Goal: Transaction & Acquisition: Purchase product/service

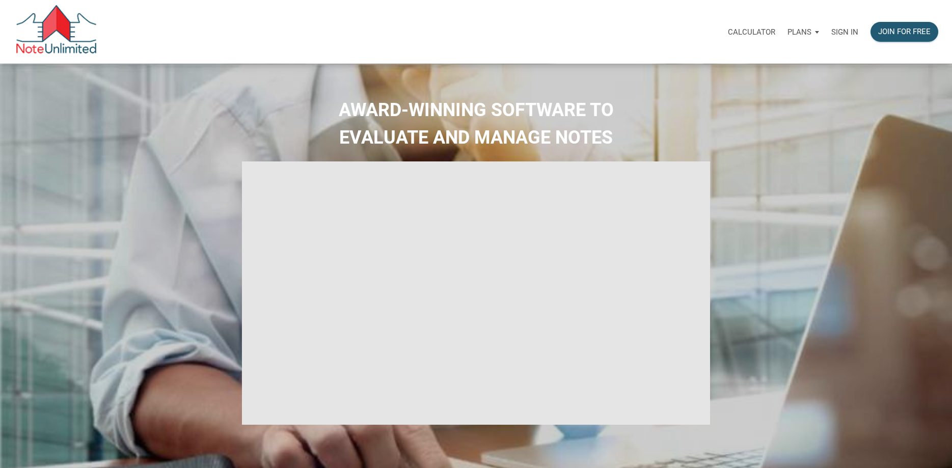
click at [846, 32] on p "Sign in" at bounding box center [845, 32] width 27 height 9
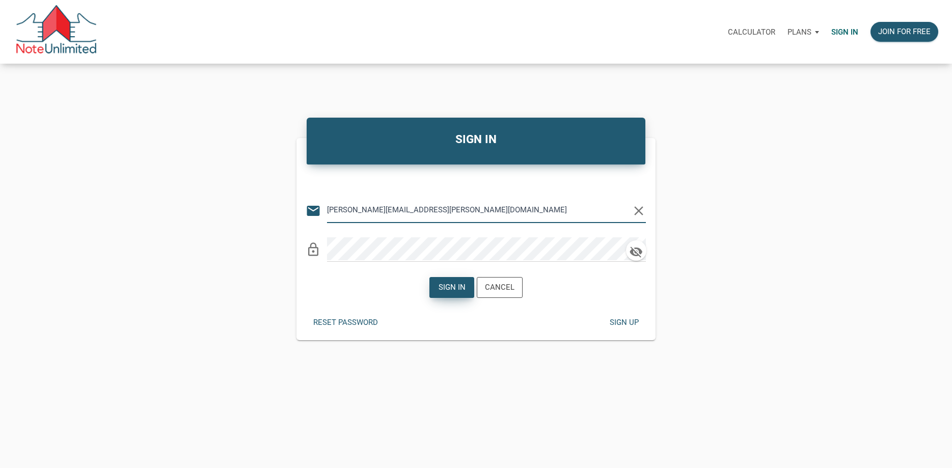
type input "walker.fleming@att.net"
click at [441, 282] on div "Sign in" at bounding box center [452, 288] width 27 height 12
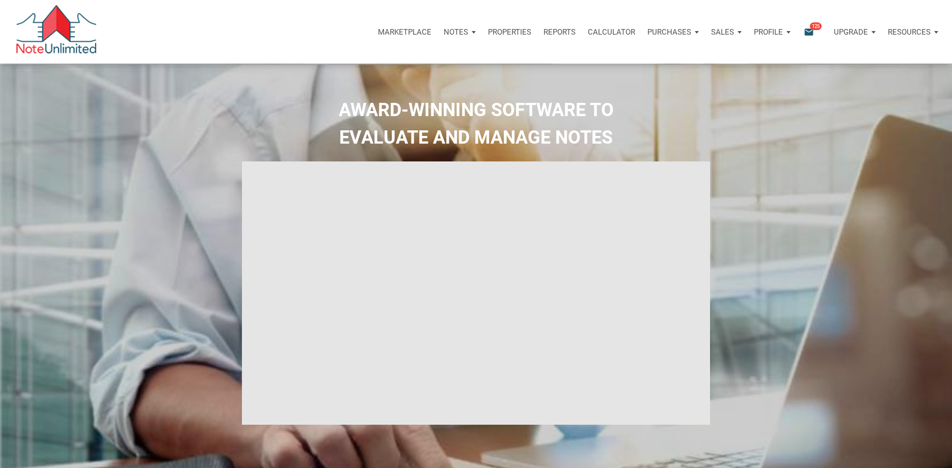
type input "Introduction to new features"
select select
click at [407, 35] on p "Marketplace" at bounding box center [405, 32] width 54 height 9
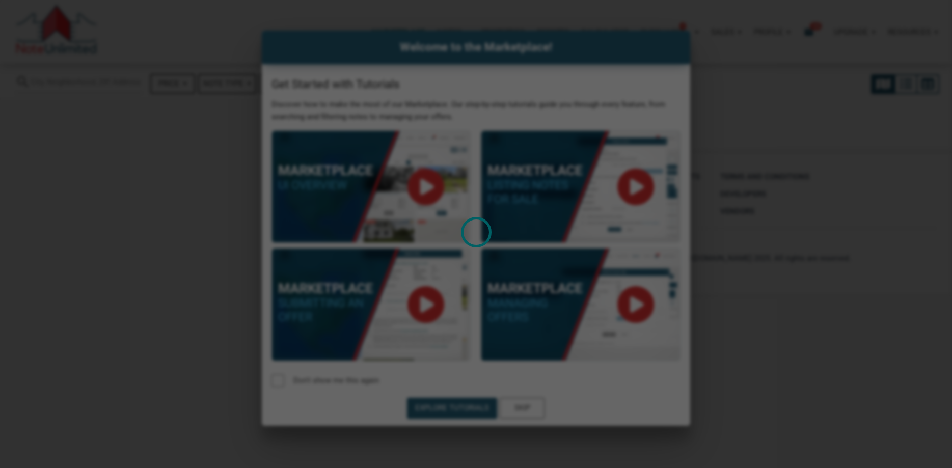
select select
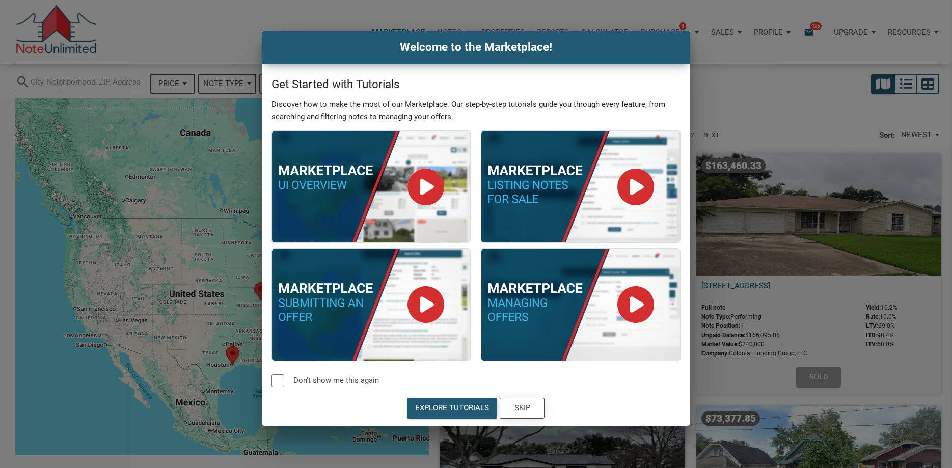
click at [523, 413] on div "Skip" at bounding box center [523, 409] width 16 height 12
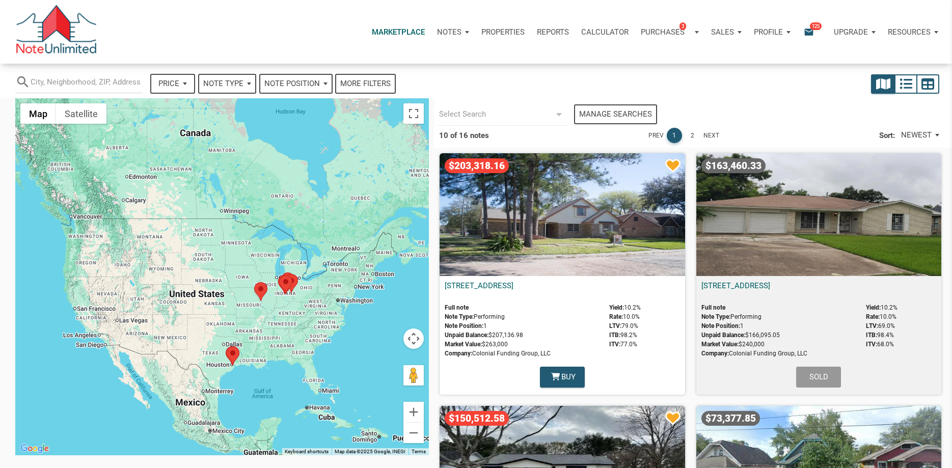
click at [254, 282] on area at bounding box center [254, 282] width 0 height 0
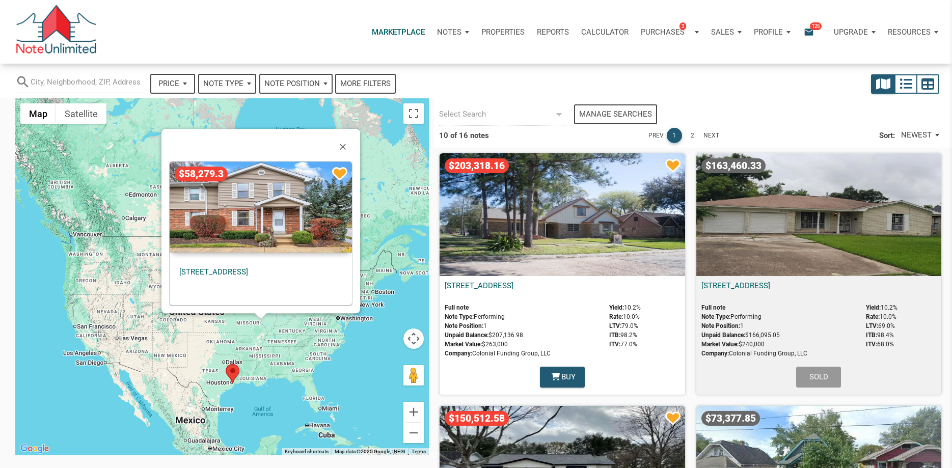
click at [269, 211] on div "$58,279.3" at bounding box center [261, 207] width 182 height 91
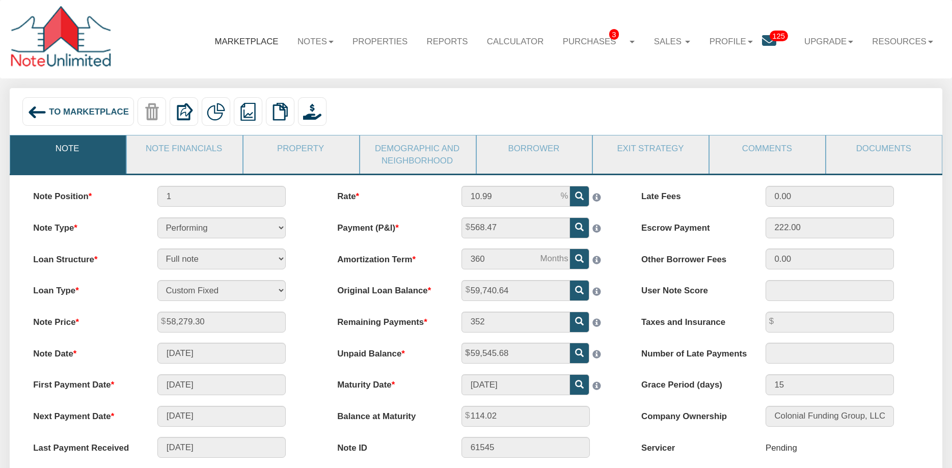
click at [238, 39] on link "Marketplace" at bounding box center [246, 41] width 83 height 29
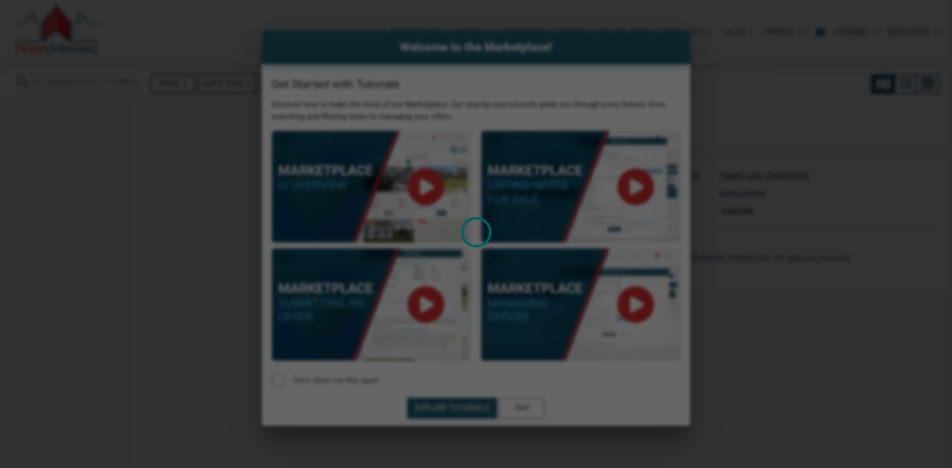
select select
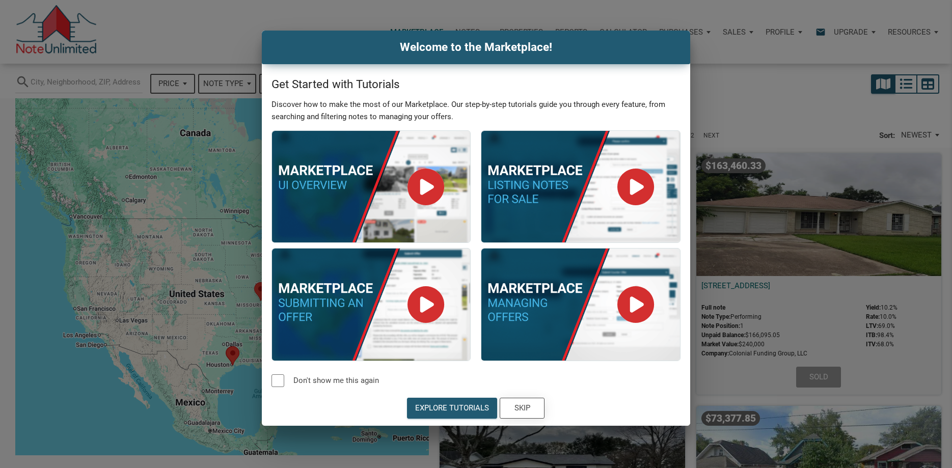
click at [526, 414] on div "Skip" at bounding box center [522, 409] width 44 height 20
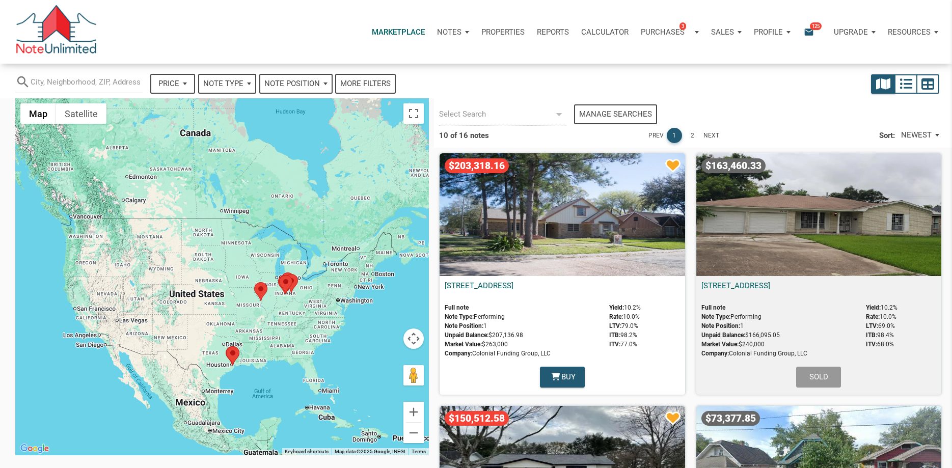
click at [248, 82] on div "Note Type" at bounding box center [227, 84] width 56 height 18
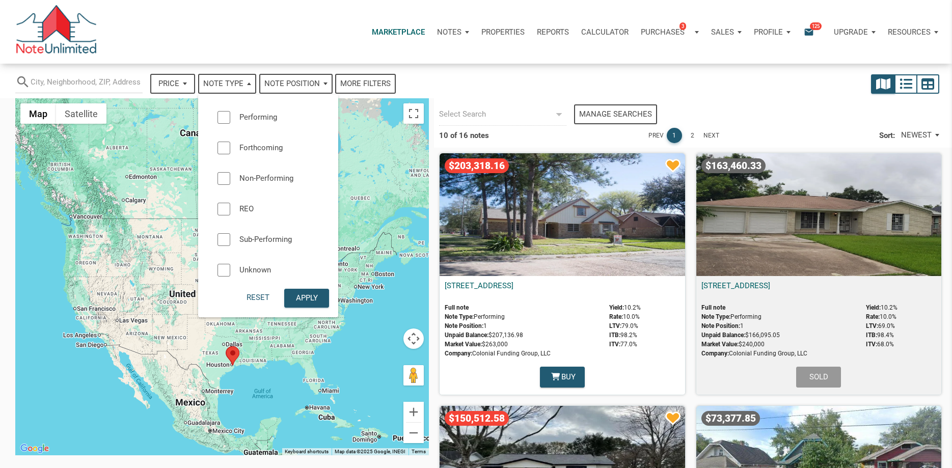
click at [223, 120] on div at bounding box center [224, 117] width 13 height 13
click at [296, 83] on span "Note Position" at bounding box center [292, 84] width 56 height 12
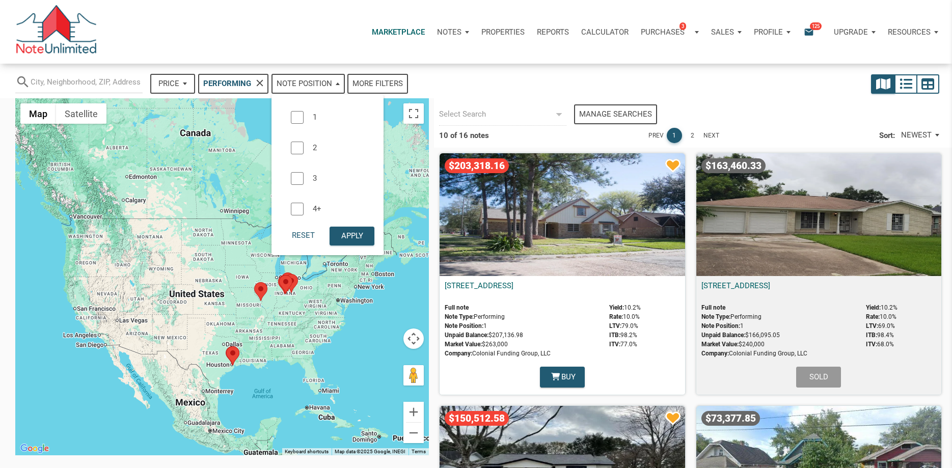
click at [298, 119] on div at bounding box center [297, 117] width 13 height 13
click at [341, 240] on div "Apply" at bounding box center [352, 236] width 44 height 18
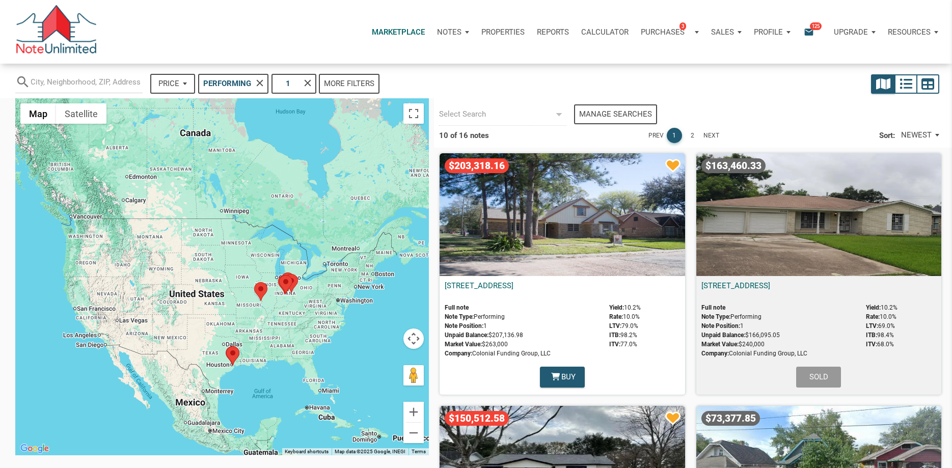
click at [254, 282] on area at bounding box center [254, 282] width 0 height 0
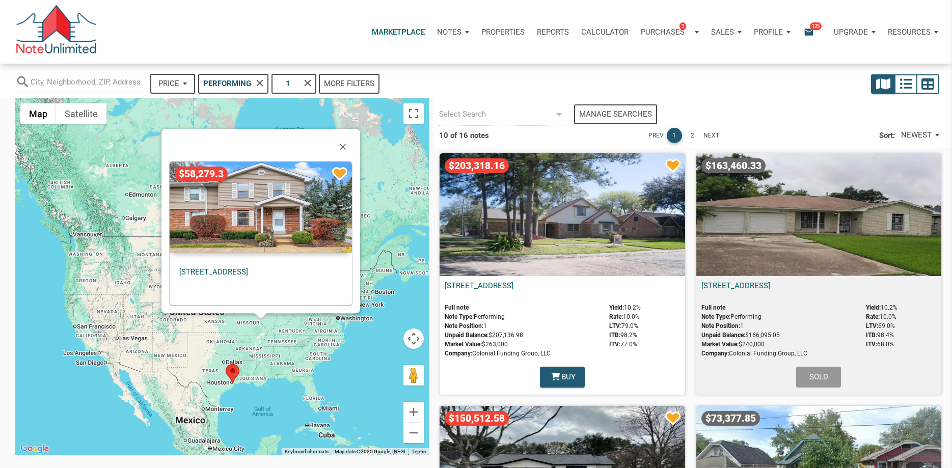
click at [301, 195] on div "$58,279.3" at bounding box center [261, 207] width 182 height 91
click at [919, 134] on span "NEWEST" at bounding box center [917, 135] width 31 height 12
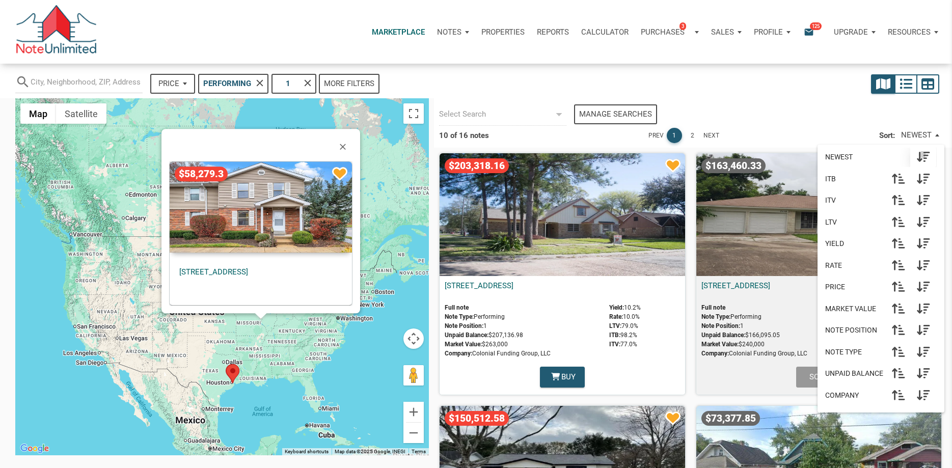
click at [923, 155] on icon "button" at bounding box center [924, 157] width 13 height 12
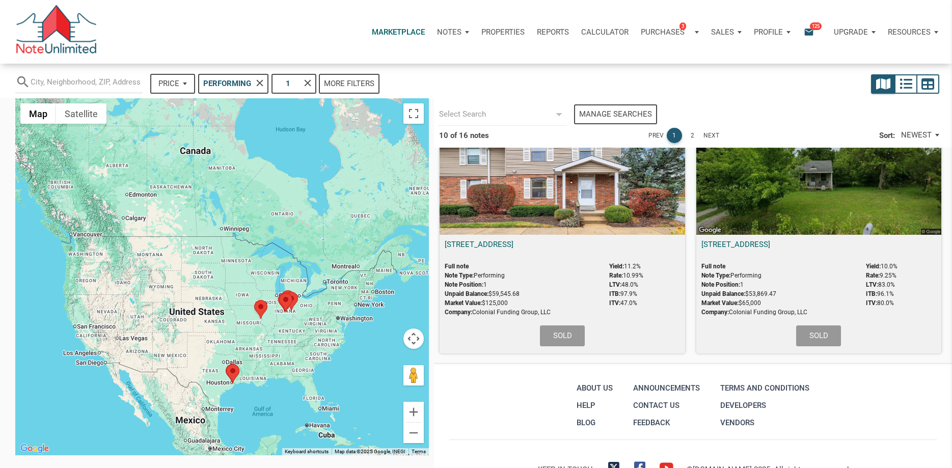
scroll to position [1057, 0]
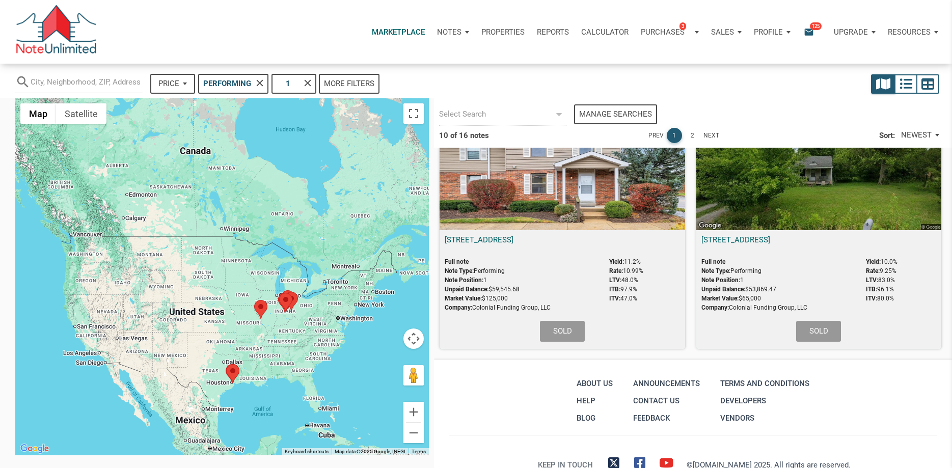
click at [943, 9] on div "Marketplace Notes Dashboard Transactions Properties Reports Calculator Purchase…" at bounding box center [480, 32] width 945 height 64
click at [773, 31] on p "Profile" at bounding box center [768, 32] width 29 height 9
click at [721, 84] on link "Logout" at bounding box center [745, 80] width 97 height 21
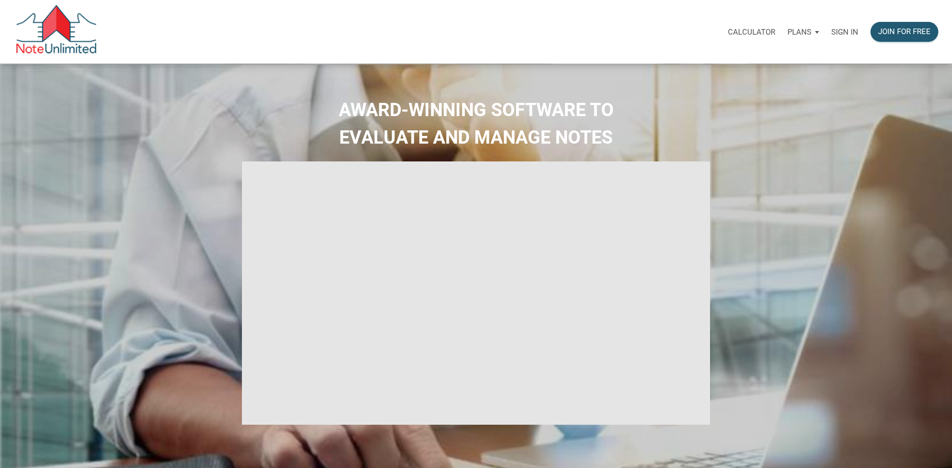
select select
type input "Introduction to new features"
select select
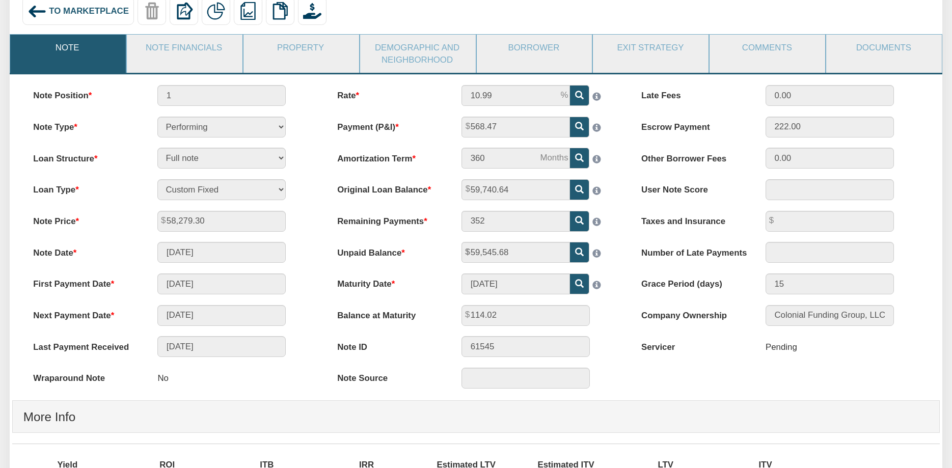
scroll to position [99, 0]
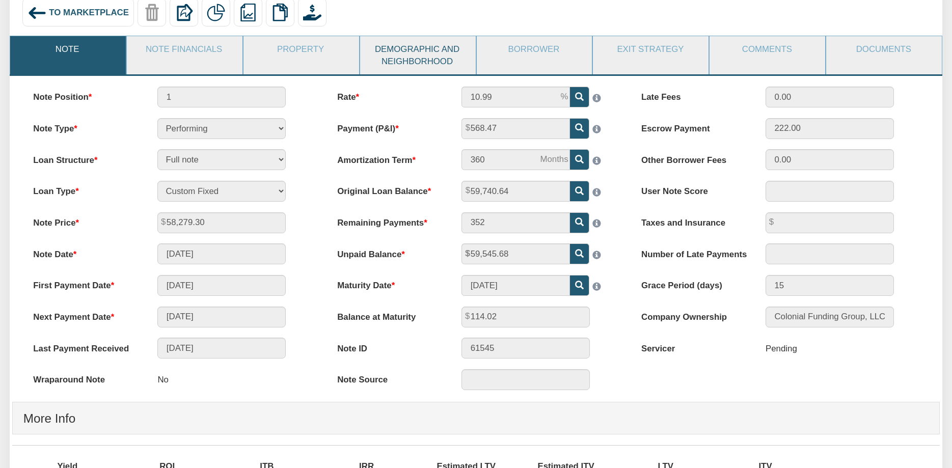
click at [422, 59] on link "Demographic and Neighborhood" at bounding box center [417, 55] width 115 height 38
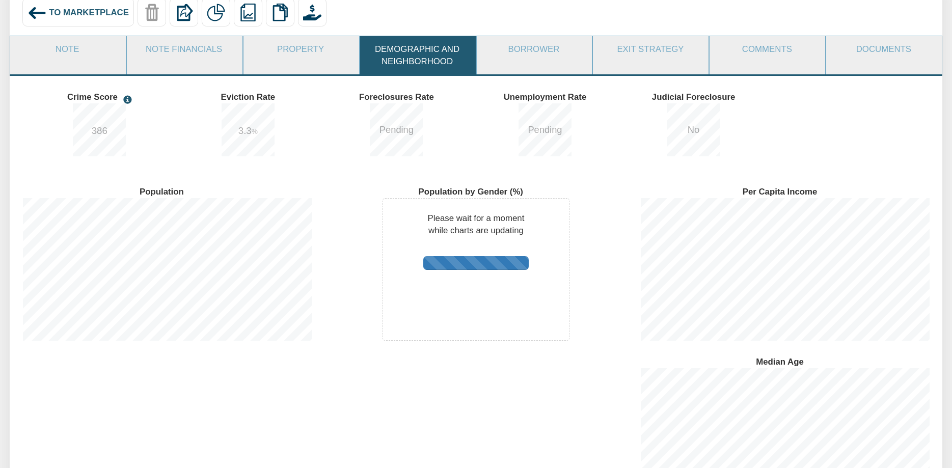
scroll to position [170, 309]
click at [311, 60] on link "Property" at bounding box center [301, 49] width 115 height 26
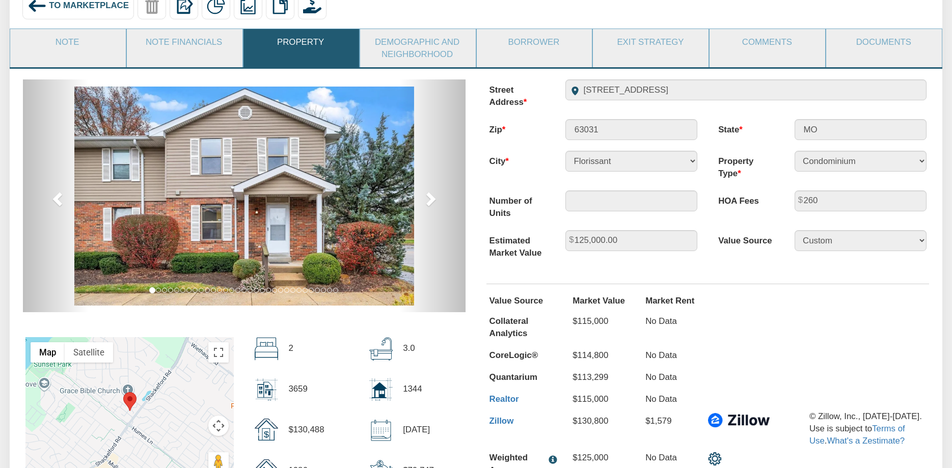
scroll to position [102, 0]
